Goal: Information Seeking & Learning: Learn about a topic

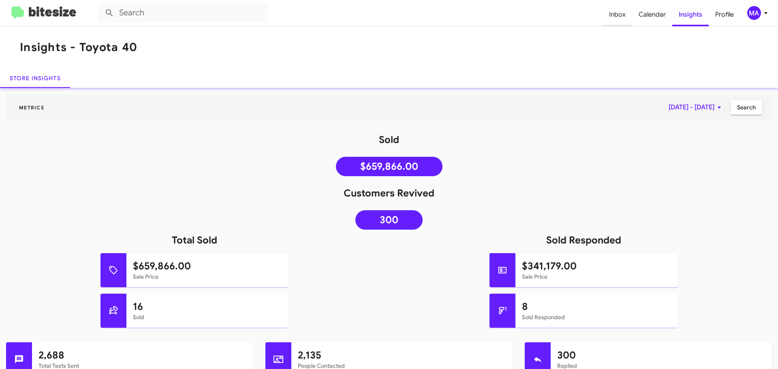
click at [621, 16] on span "Inbox" at bounding box center [618, 15] width 30 height 24
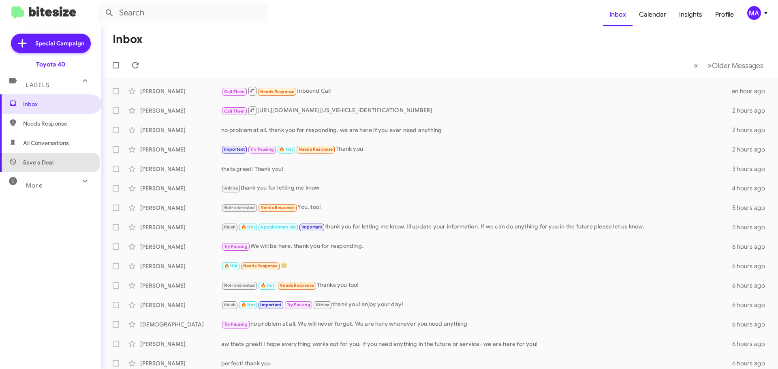
click at [49, 161] on span "Save a Deal" at bounding box center [38, 162] width 30 height 8
type input "in:not-interested"
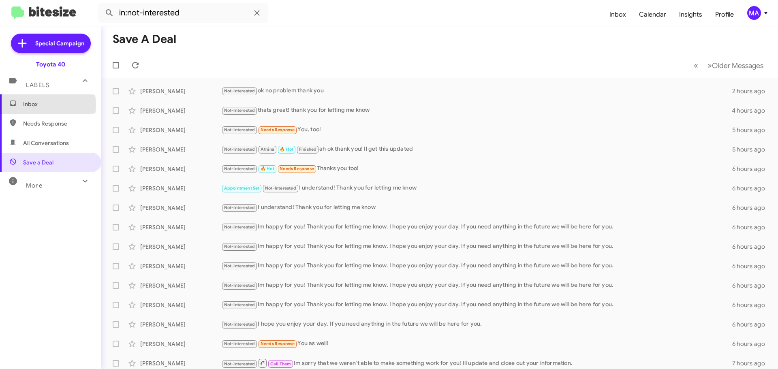
click at [39, 105] on span "Inbox" at bounding box center [57, 104] width 69 height 8
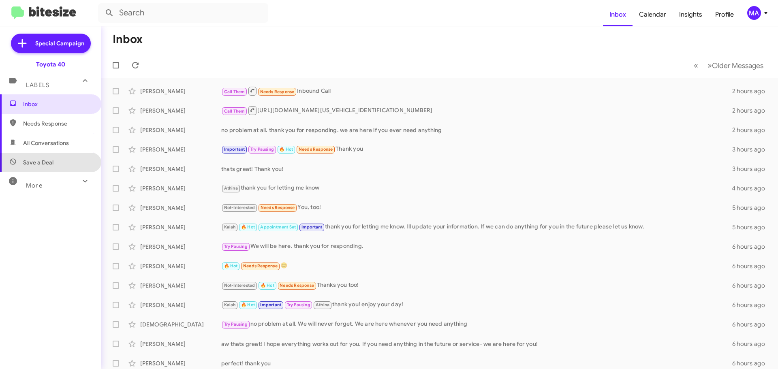
click at [63, 165] on span "Save a Deal" at bounding box center [50, 162] width 101 height 19
type input "in:not-interested"
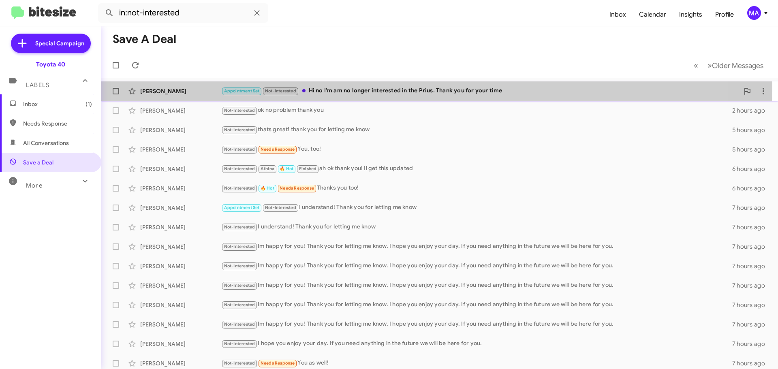
click at [390, 86] on div "Appointment Set Not-Interested Hi no I'm am no longer interested in the Prius. …" at bounding box center [480, 90] width 518 height 9
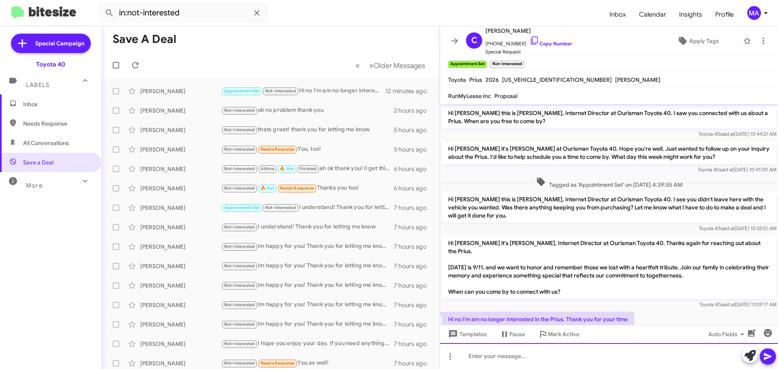
click at [485, 356] on div at bounding box center [609, 356] width 338 height 26
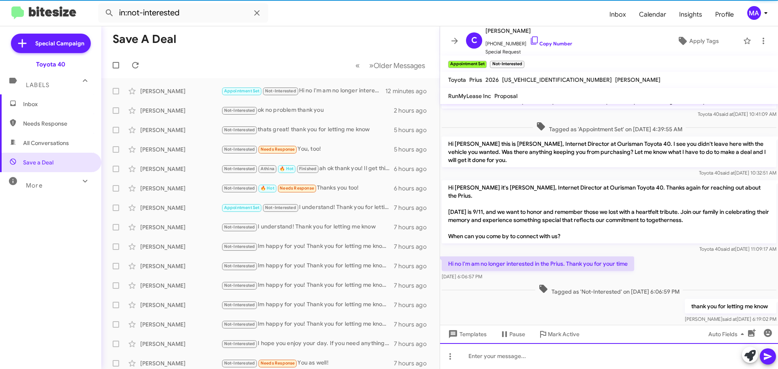
scroll to position [64, 0]
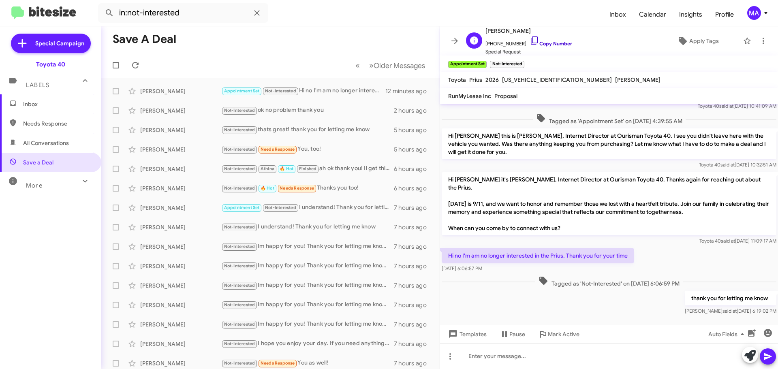
click at [530, 41] on icon at bounding box center [535, 41] width 10 height 10
drag, startPoint x: 526, startPoint y: 41, endPoint x: 521, endPoint y: 42, distance: 5.1
click at [530, 41] on icon at bounding box center [535, 41] width 10 height 10
drag, startPoint x: 500, startPoint y: 264, endPoint x: 449, endPoint y: 250, distance: 53.8
click at [449, 250] on div "Hi no I'm am no longer interested in the Prius. Thank you for your time Sep 11,…" at bounding box center [538, 260] width 192 height 24
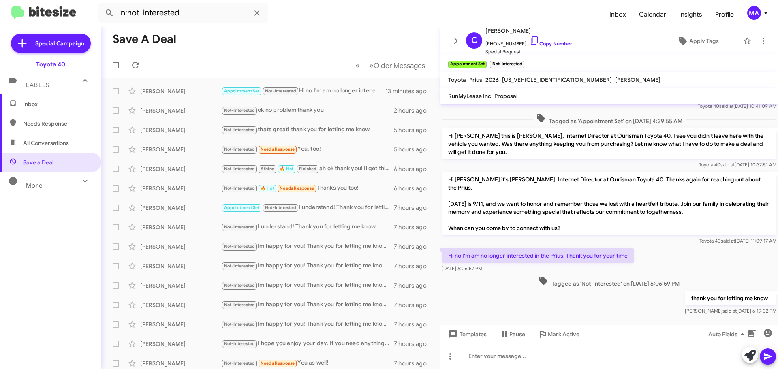
copy div "Hi no I'm am no longer interested in the Prius. Thank you for your time Sep 11,…"
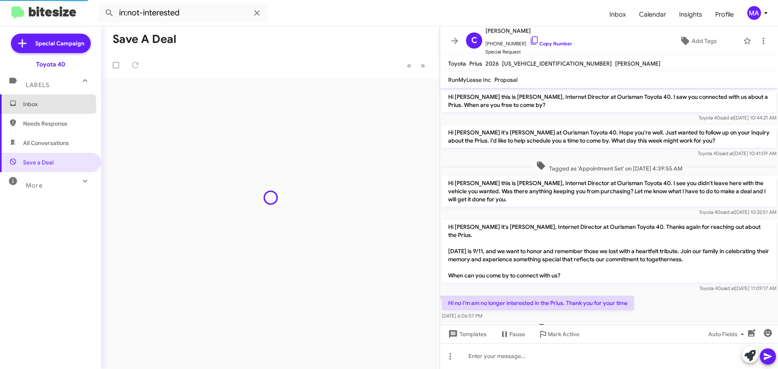
click at [47, 106] on span "Inbox" at bounding box center [57, 104] width 69 height 8
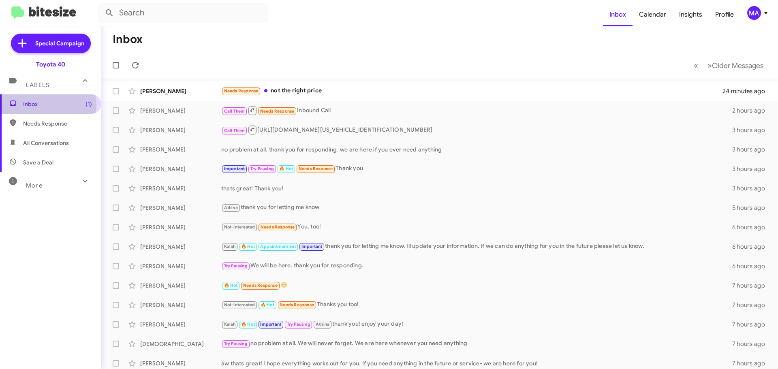
click at [47, 105] on span "Inbox (1)" at bounding box center [57, 104] width 69 height 8
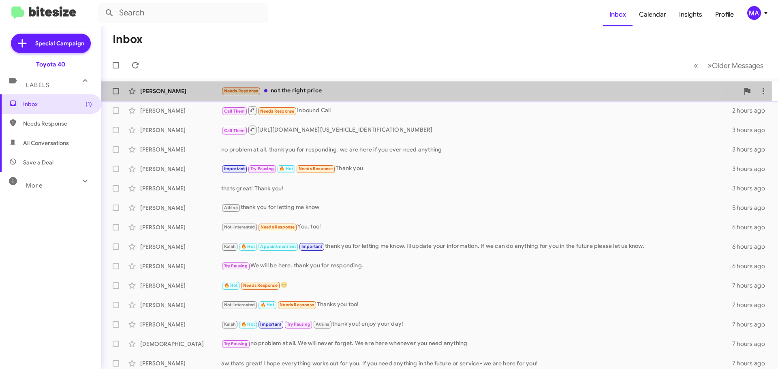
click at [335, 91] on div "Needs Response not the right price" at bounding box center [480, 90] width 518 height 9
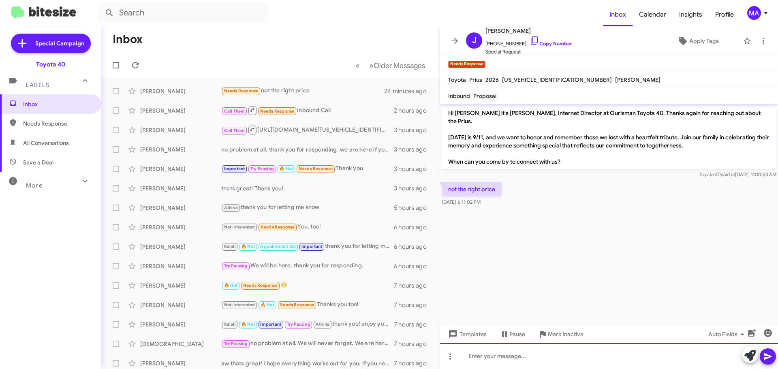
click at [532, 355] on div at bounding box center [609, 356] width 338 height 26
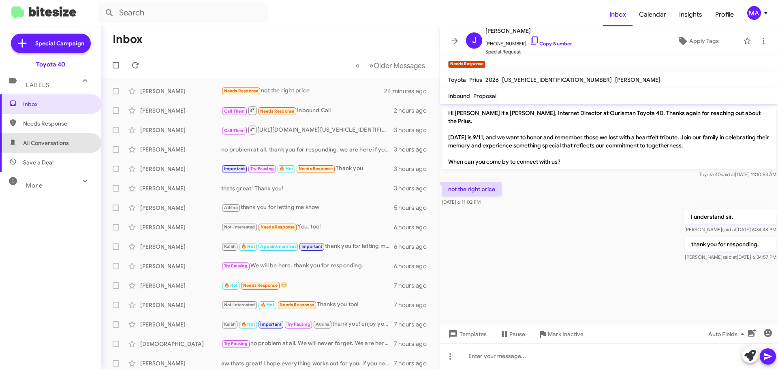
click at [56, 143] on span "All Conversations" at bounding box center [46, 143] width 46 height 8
type input "in:all-conversations"
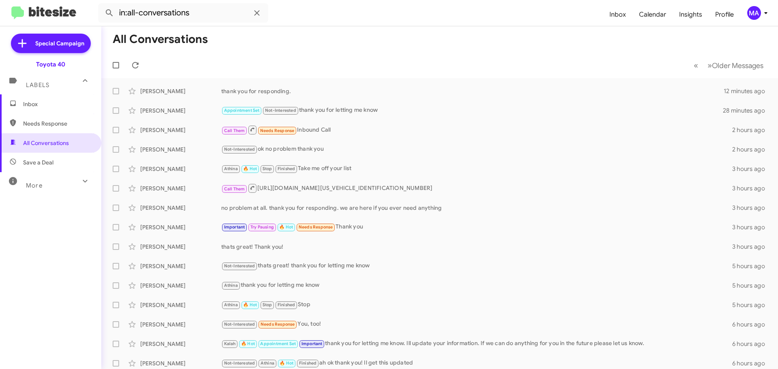
click at [27, 109] on span "Inbox" at bounding box center [50, 103] width 101 height 19
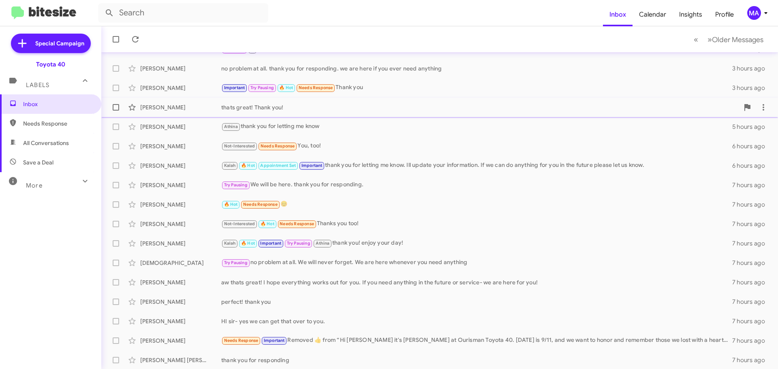
scroll to position [101, 0]
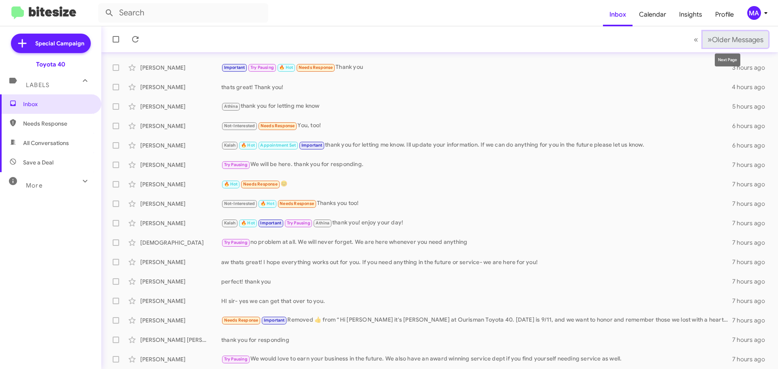
click at [708, 41] on span "»" at bounding box center [710, 39] width 4 height 10
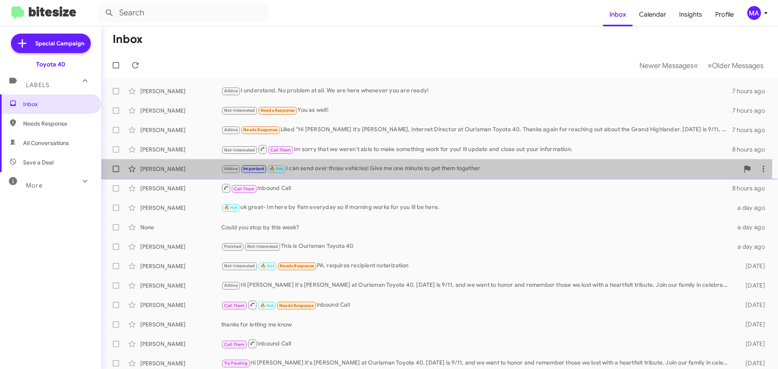
click at [391, 165] on div "Athina Important 🔥 Hot I can send over those vehicles! Give me one minute to ge…" at bounding box center [480, 168] width 518 height 9
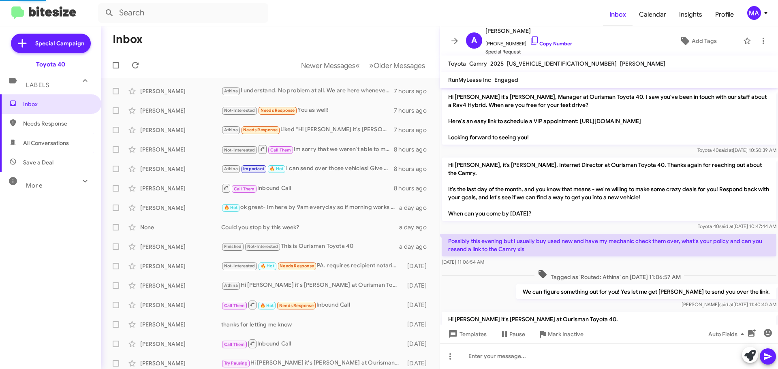
scroll to position [464, 0]
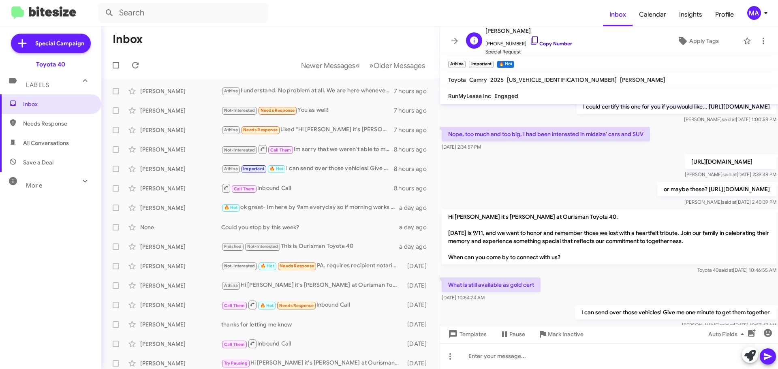
click at [530, 39] on icon at bounding box center [535, 41] width 10 height 10
click at [54, 145] on span "All Conversations" at bounding box center [46, 143] width 46 height 8
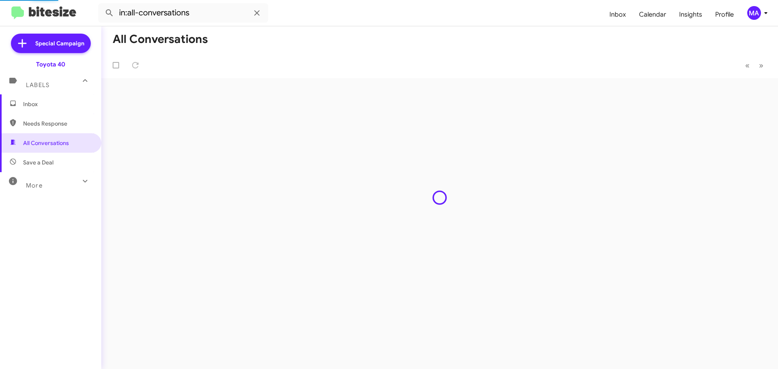
click at [48, 124] on span "Needs Response" at bounding box center [57, 124] width 69 height 8
type input "in:needs-response"
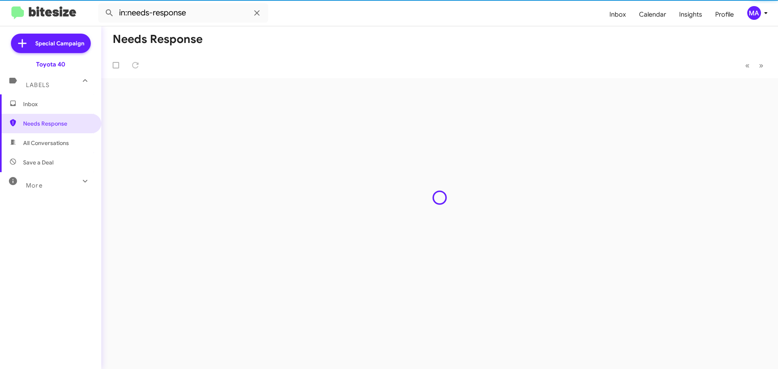
click at [40, 107] on span "Inbox" at bounding box center [57, 104] width 69 height 8
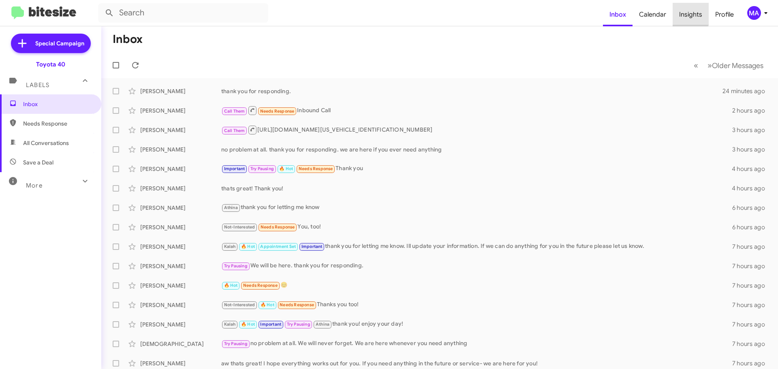
click at [689, 11] on span "Insights" at bounding box center [691, 15] width 36 height 24
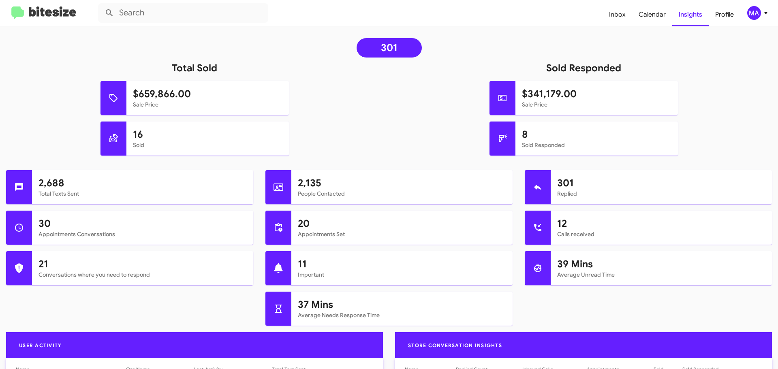
scroll to position [162, 0]
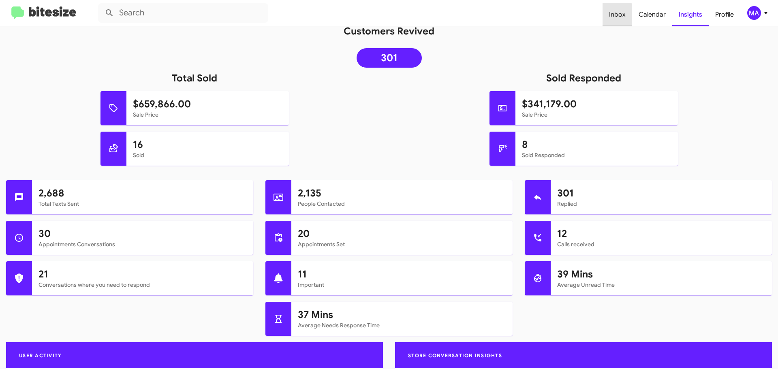
click at [618, 16] on span "Inbox" at bounding box center [618, 15] width 30 height 24
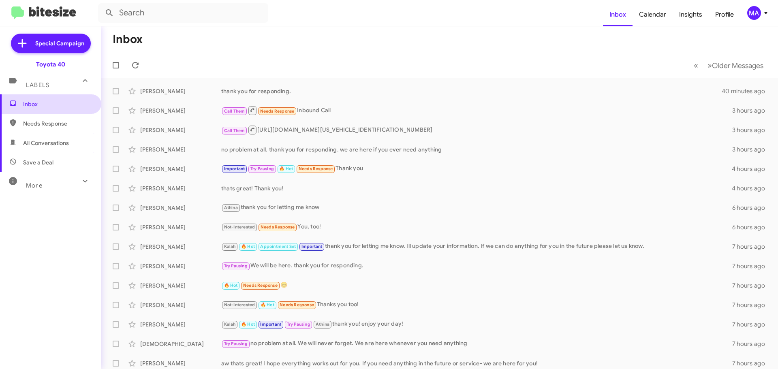
click at [40, 113] on span "Inbox" at bounding box center [50, 103] width 101 height 19
click at [54, 157] on span "Save a Deal" at bounding box center [50, 162] width 101 height 19
type input "in:not-interested"
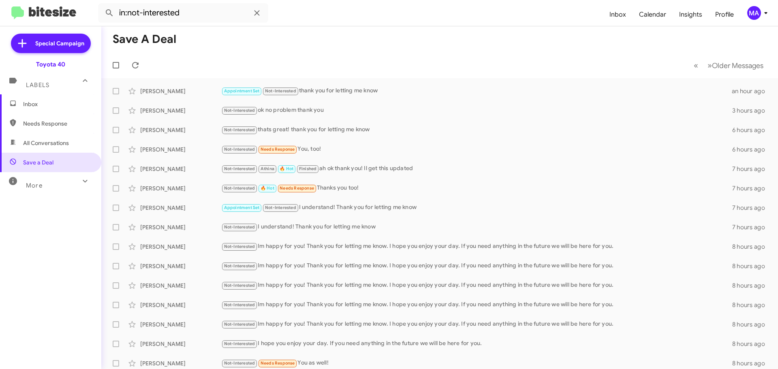
click at [39, 106] on span "Inbox" at bounding box center [57, 104] width 69 height 8
